Goal: Information Seeking & Learning: Check status

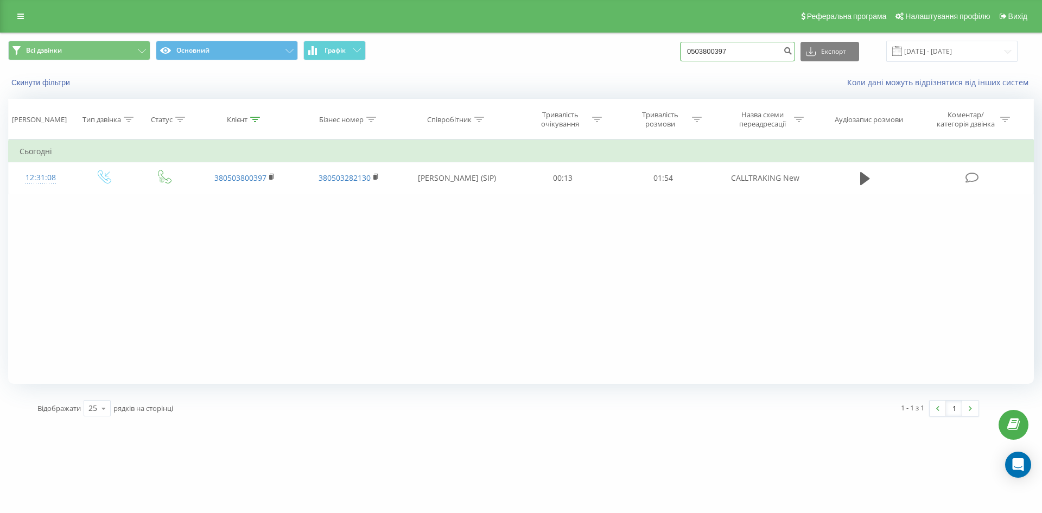
click at [733, 46] on input "0503800397" at bounding box center [737, 52] width 115 height 20
click at [735, 48] on input "0503800397" at bounding box center [737, 52] width 115 height 20
paste input "674420992"
type input "0674420992"
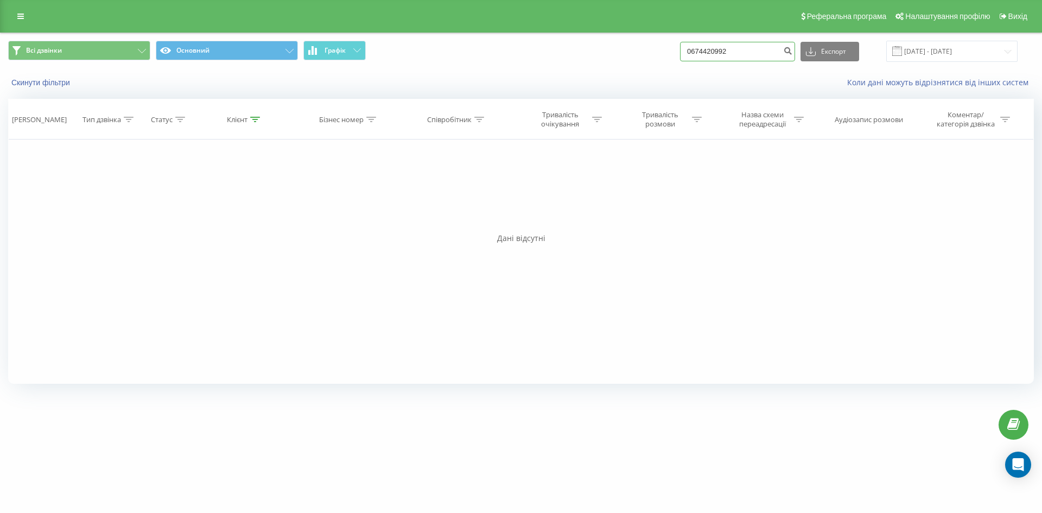
click at [699, 52] on input "0674420992" at bounding box center [737, 52] width 115 height 20
type input "+300674420992"
click at [712, 53] on input "+300674420992" at bounding box center [737, 52] width 115 height 20
type input "[PHONE_NUMBER]"
click at [707, 54] on input "[PHONE_NUMBER]" at bounding box center [737, 52] width 115 height 20
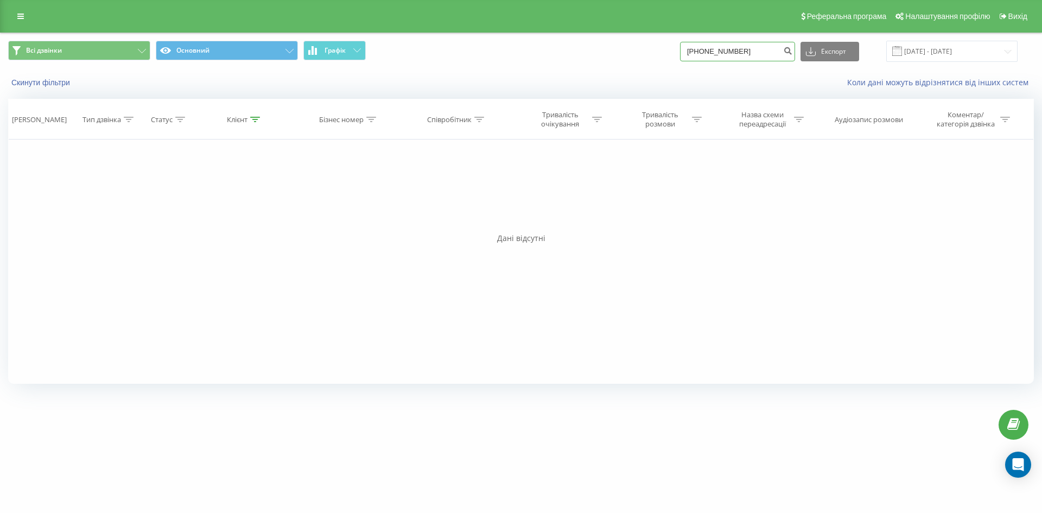
type input "[PHONE_NUMBER]"
